Goal: Task Accomplishment & Management: Use online tool/utility

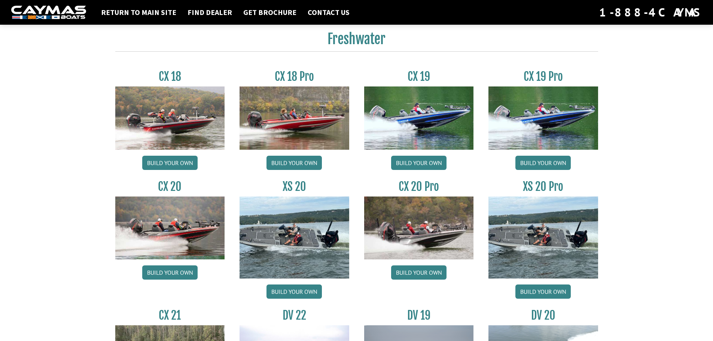
scroll to position [749, 0]
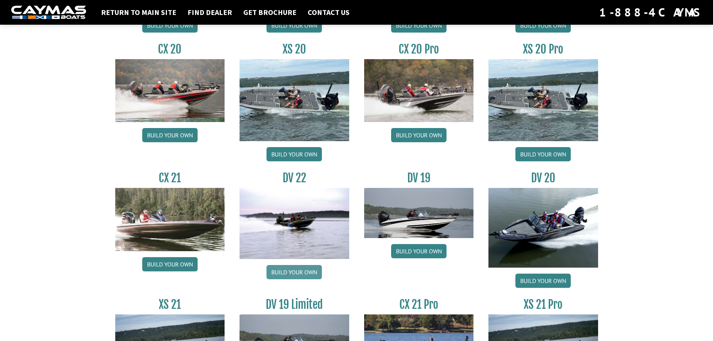
click at [305, 271] on link "Build your own" at bounding box center [294, 272] width 55 height 14
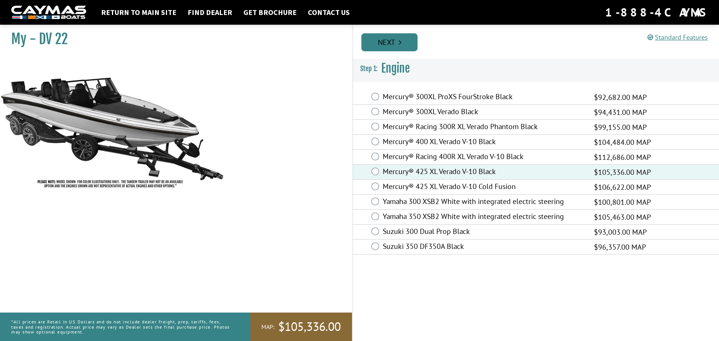
click at [401, 40] on icon "Pagination" at bounding box center [400, 42] width 3 height 7
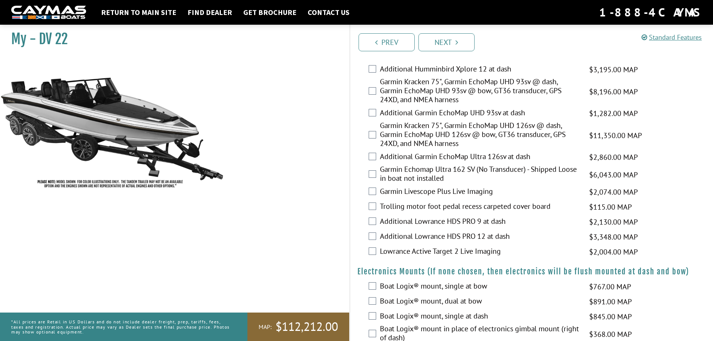
scroll to position [300, 0]
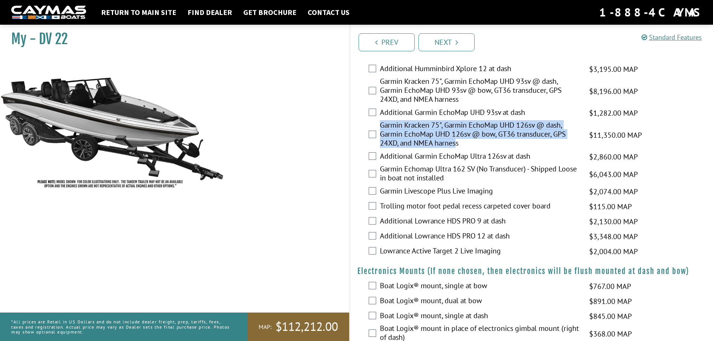
drag, startPoint x: 379, startPoint y: 124, endPoint x: 450, endPoint y: 146, distance: 75.1
click at [456, 148] on div "Garmin Kracken 75", Garmin EchoMap UHD 126sv @ dash, Garmin EchoMap UHD 126sv @…" at bounding box center [532, 135] width 364 height 29
copy label "Garmin Kracken 75", Garmin EchoMap UHD 126sv @ dash, Garmin EchoMap UHD 126sv @…"
